Goal: Task Accomplishment & Management: Manage account settings

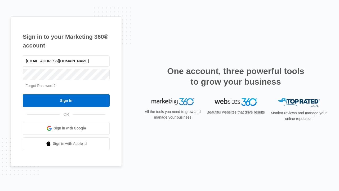
type input "[EMAIL_ADDRESS][DOMAIN_NAME]"
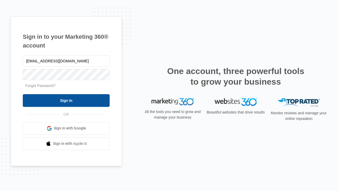
click at [66, 100] on input "Sign In" at bounding box center [66, 100] width 87 height 13
